Goal: Information Seeking & Learning: Learn about a topic

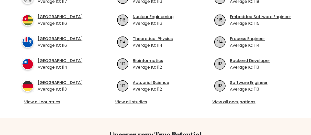
scroll to position [223, 0]
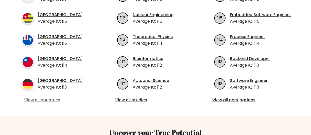
click at [52, 97] on link "View all countries" at bounding box center [58, 100] width 69 height 6
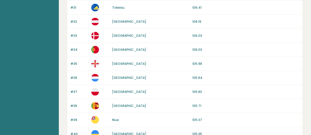
scroll to position [534, 0]
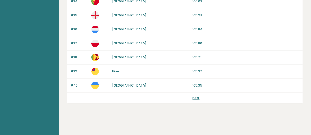
click at [194, 96] on link "next" at bounding box center [196, 98] width 7 height 4
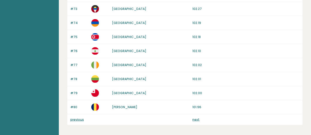
scroll to position [534, 0]
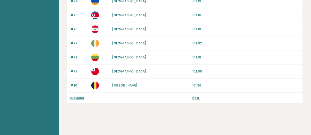
click at [196, 96] on link "next" at bounding box center [196, 98] width 7 height 4
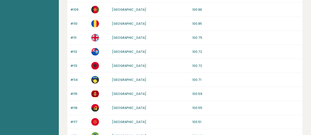
scroll to position [534, 0]
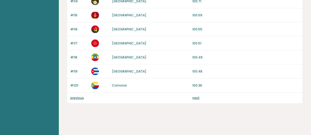
click at [76, 97] on link "previous" at bounding box center [77, 98] width 14 height 4
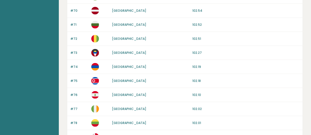
scroll to position [523, 0]
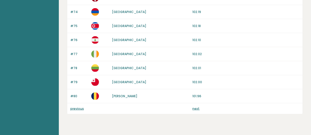
click at [76, 108] on link "previous" at bounding box center [77, 109] width 14 height 4
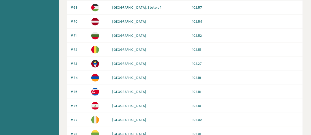
scroll to position [534, 0]
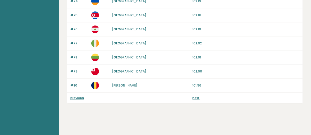
click at [80, 97] on link "previous" at bounding box center [77, 98] width 14 height 4
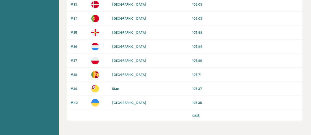
scroll to position [534, 0]
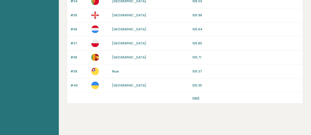
click at [195, 98] on link "next" at bounding box center [196, 98] width 7 height 4
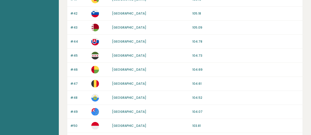
scroll to position [64, 0]
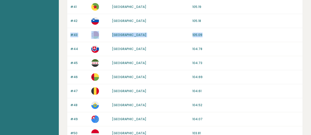
drag, startPoint x: 310, startPoint y: 26, endPoint x: 310, endPoint y: 31, distance: 5.9
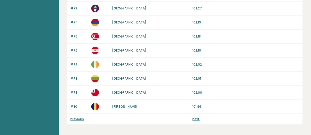
scroll to position [534, 0]
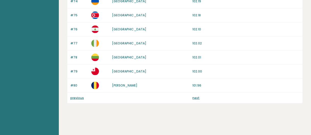
click at [194, 97] on link "next" at bounding box center [196, 98] width 7 height 4
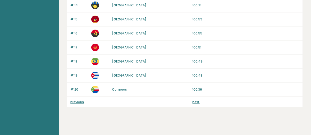
scroll to position [534, 0]
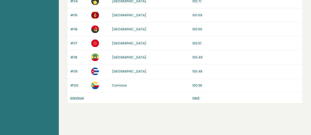
click at [195, 97] on link "next" at bounding box center [196, 98] width 7 height 4
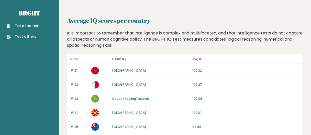
click at [29, 27] on link "Take the test" at bounding box center [23, 25] width 33 height 5
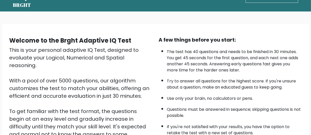
scroll to position [18, 0]
